Goal: Book appointment/travel/reservation

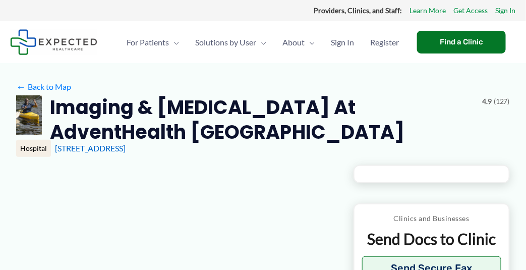
type input "**********"
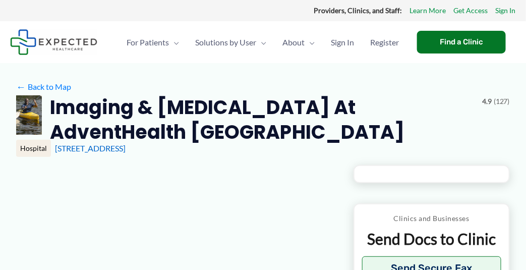
type input "**********"
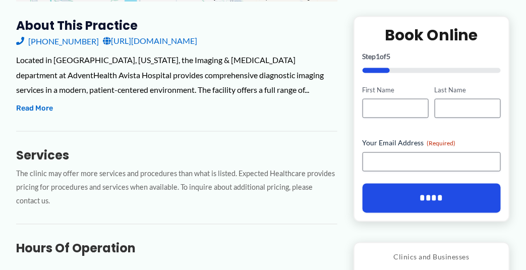
scroll to position [363, 0]
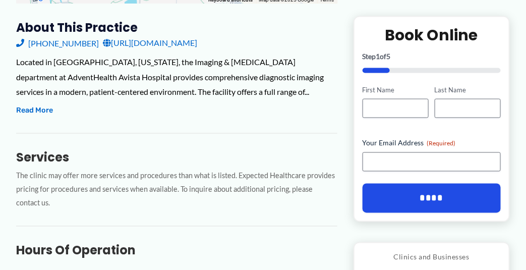
click at [487, 33] on h2 "Book Online" at bounding box center [431, 35] width 138 height 20
